Goal: Task Accomplishment & Management: Complete application form

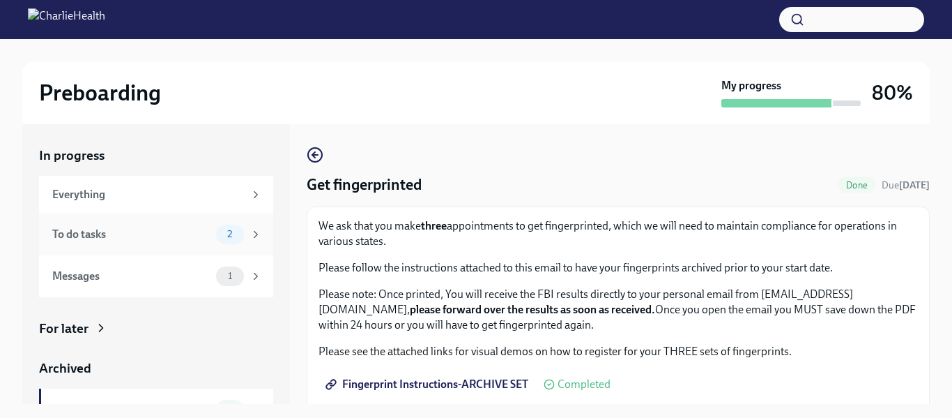
click at [100, 232] on div "To do tasks" at bounding box center [131, 234] width 158 height 15
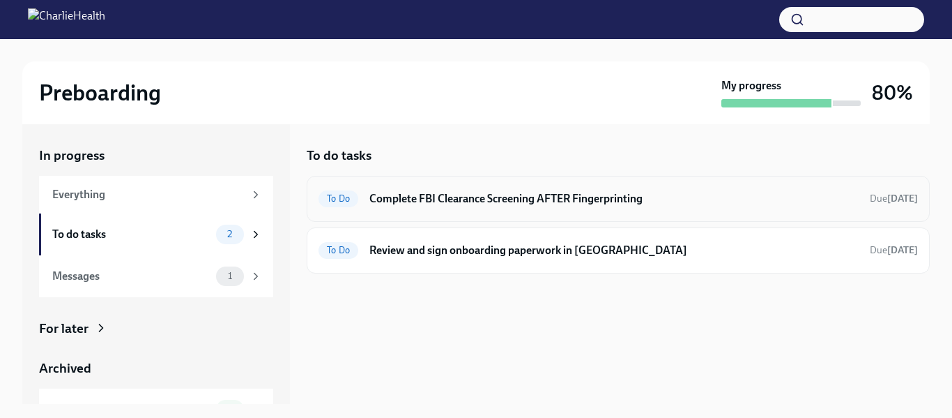
click at [479, 204] on h6 "Complete FBI Clearance Screening AFTER Fingerprinting" at bounding box center [613, 198] width 489 height 15
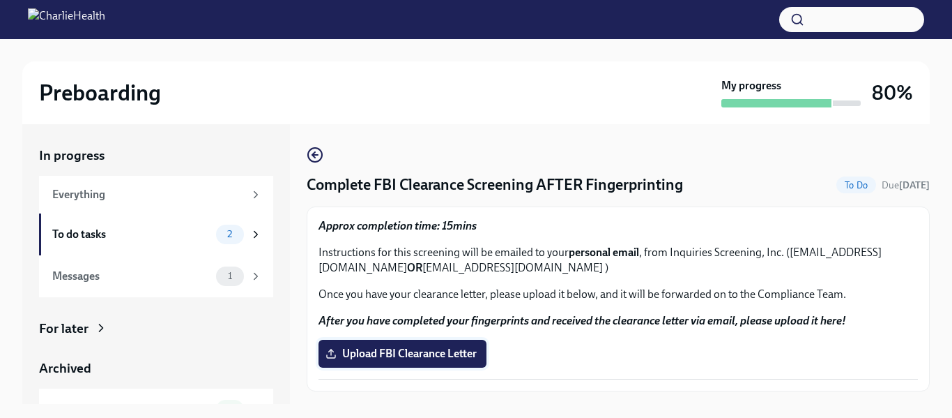
click at [385, 346] on span "Upload FBI Clearance Letter" at bounding box center [402, 353] width 148 height 14
click at [0, 0] on input "Upload FBI Clearance Letter" at bounding box center [0, 0] width 0 height 0
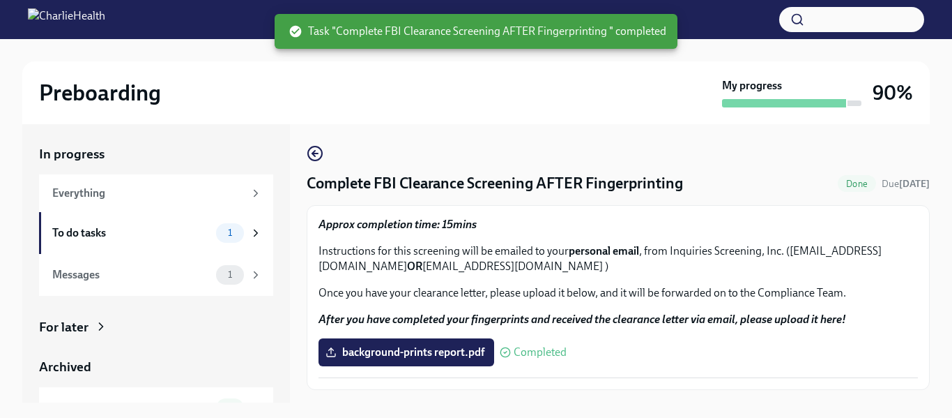
scroll to position [25, 0]
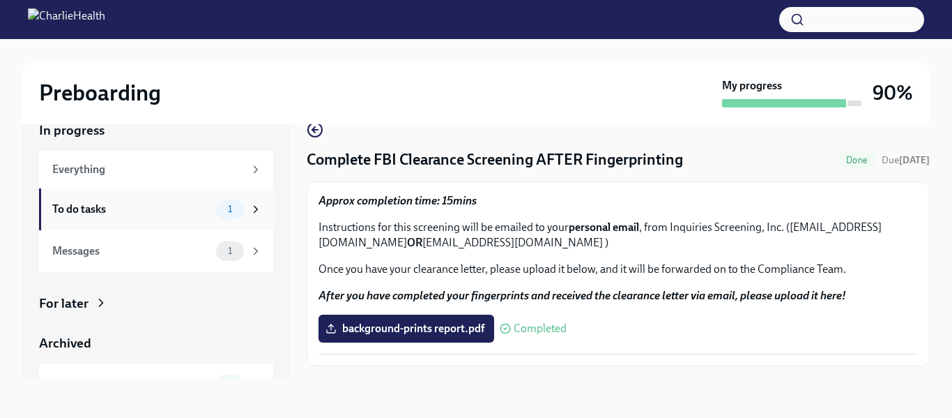
click at [82, 212] on div "To do tasks" at bounding box center [131, 208] width 158 height 15
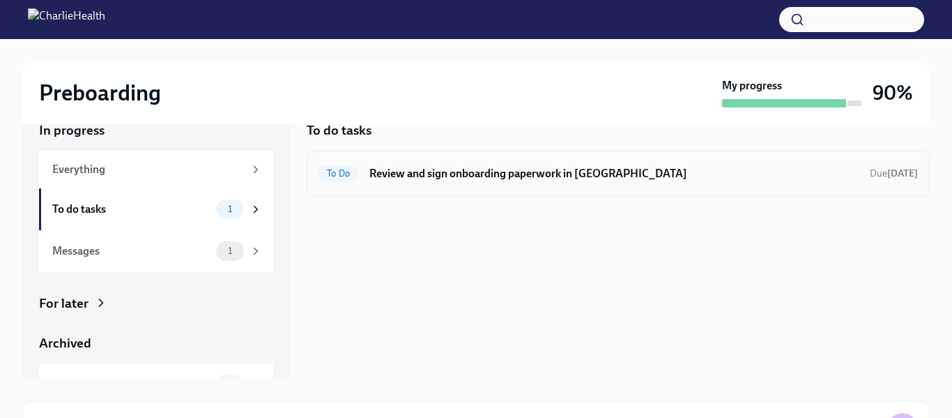
click at [438, 178] on h6 "Review and sign onboarding paperwork in [GEOGRAPHIC_DATA]" at bounding box center [613, 173] width 489 height 15
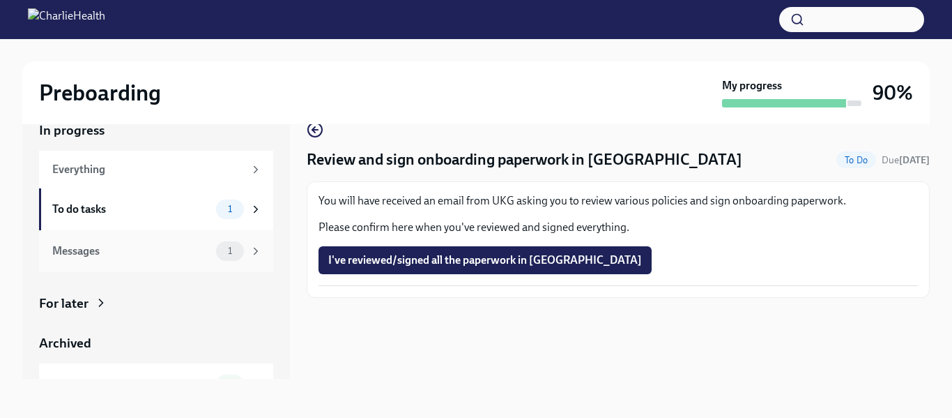
click at [66, 252] on div "Messages" at bounding box center [131, 250] width 158 height 15
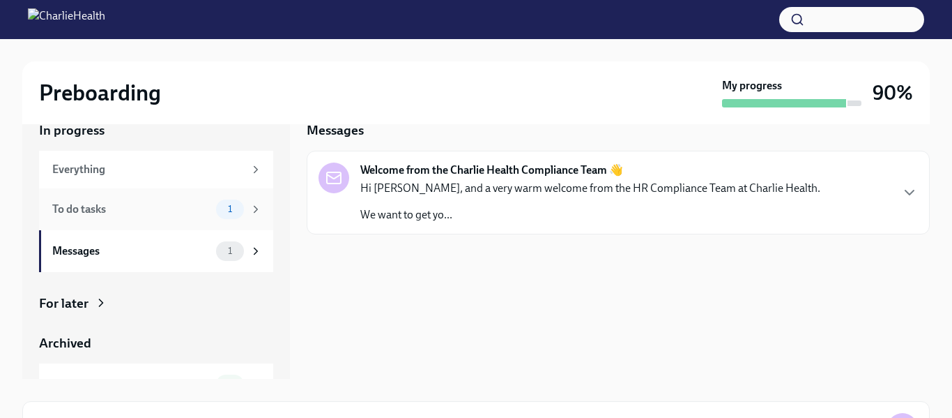
click at [98, 215] on div "To do tasks" at bounding box center [131, 208] width 158 height 15
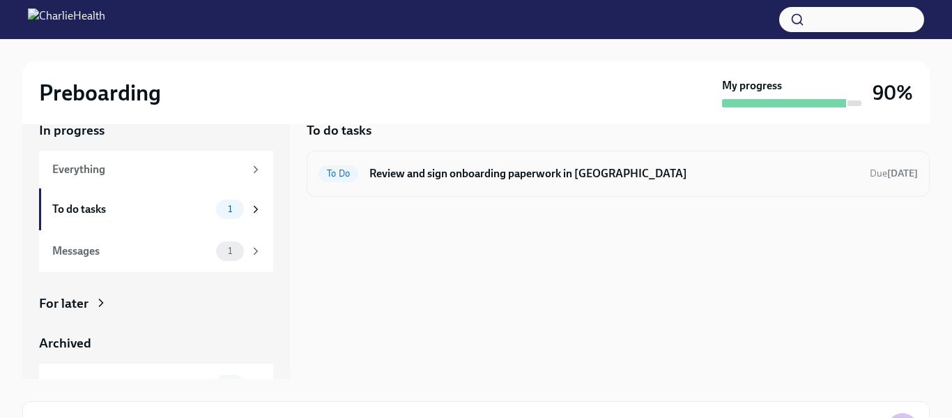
click at [438, 178] on h6 "Review and sign onboarding paperwork in [GEOGRAPHIC_DATA]" at bounding box center [613, 173] width 489 height 15
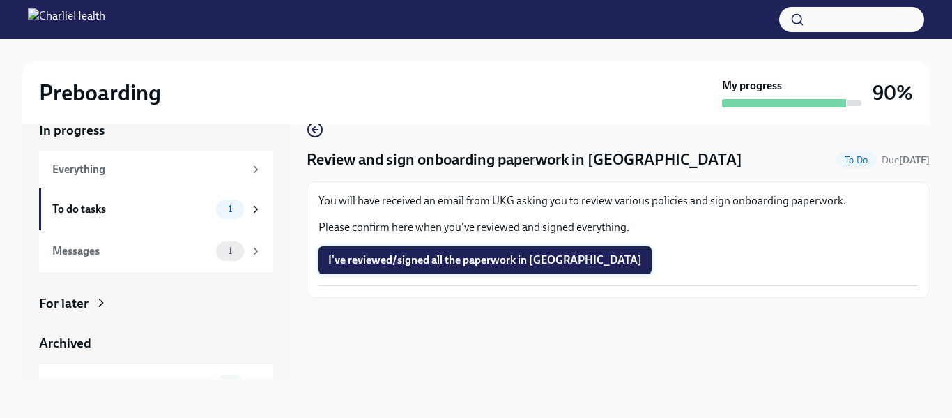
click at [418, 262] on span "I've reviewed/signed all the paperwork in [GEOGRAPHIC_DATA]" at bounding box center [485, 260] width 314 height 14
